Goal: Find specific page/section: Find specific page/section

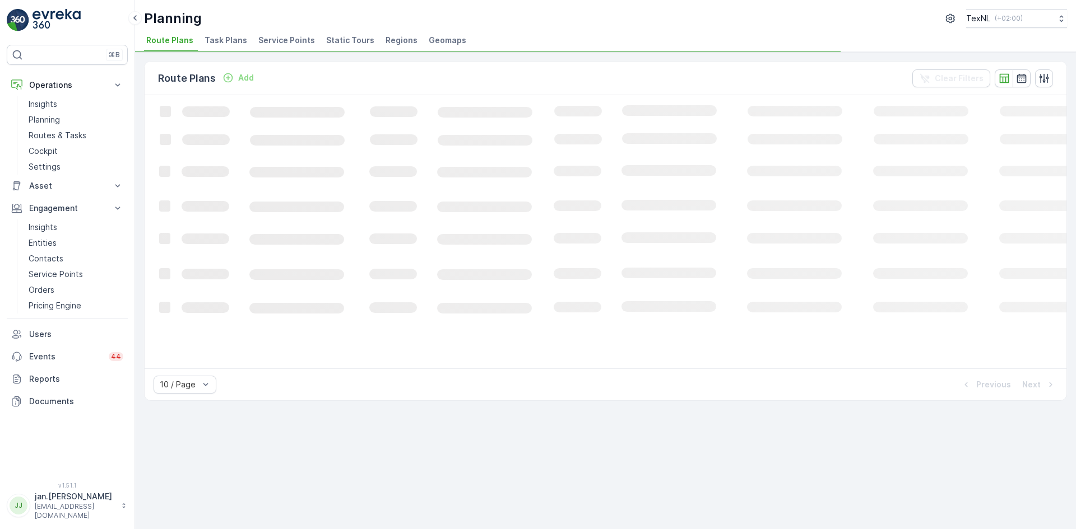
click at [301, 40] on span "Service Points" at bounding box center [286, 40] width 57 height 11
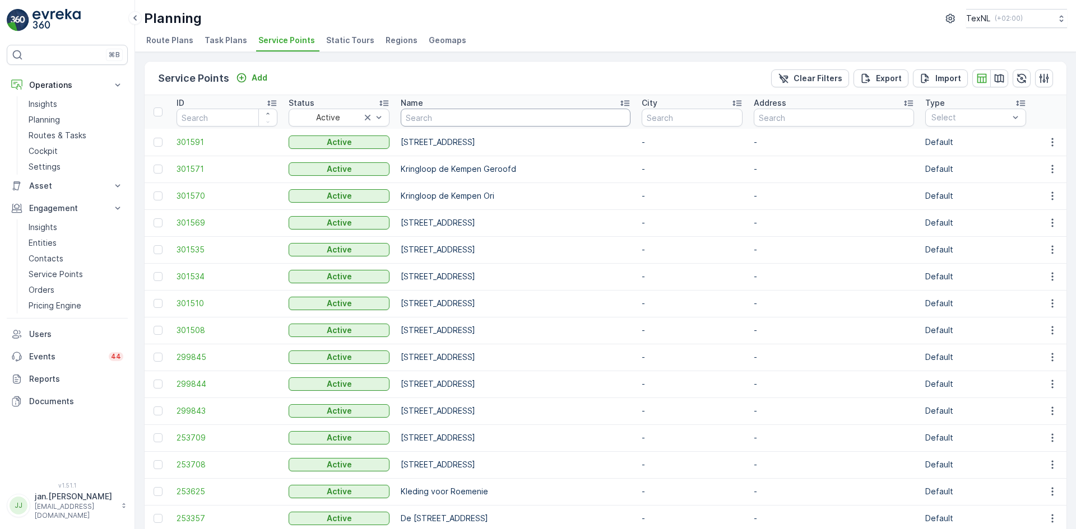
click at [466, 119] on input "text" at bounding box center [516, 118] width 230 height 18
type input "laure"
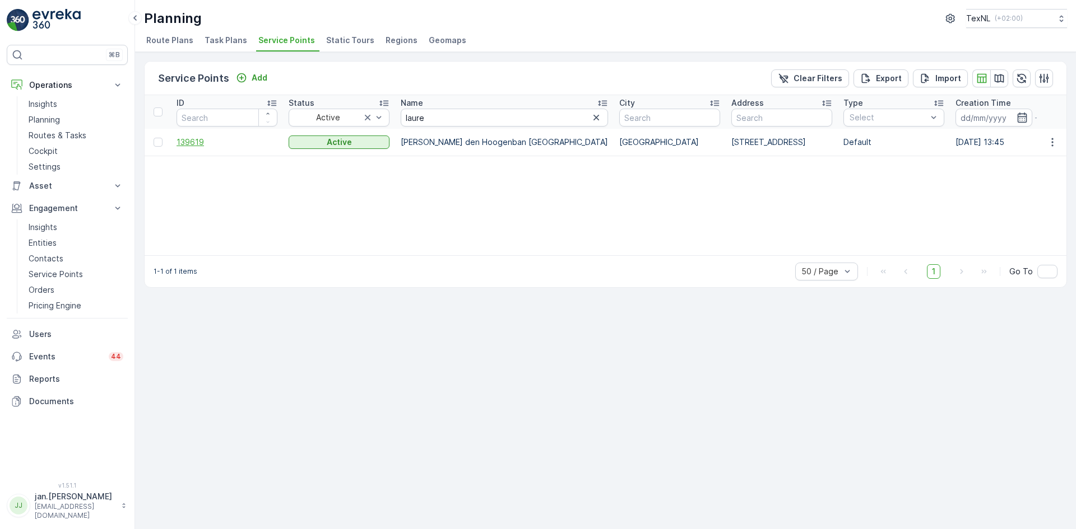
click at [205, 145] on span "139619" at bounding box center [226, 142] width 101 height 11
